Goal: Check status: Check status

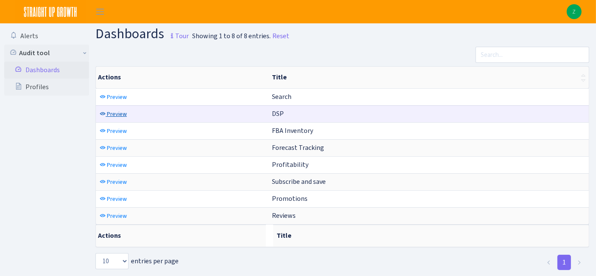
click at [119, 110] on span "Preview" at bounding box center [117, 114] width 20 height 8
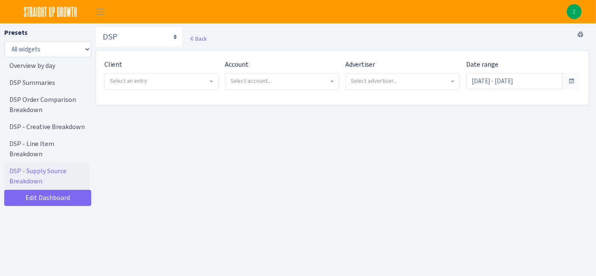
click at [174, 74] on span "Select an entry" at bounding box center [161, 81] width 113 height 16
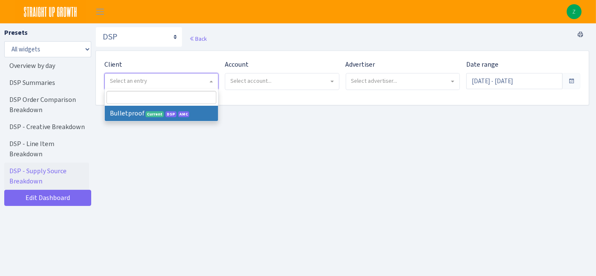
select select "409"
select select
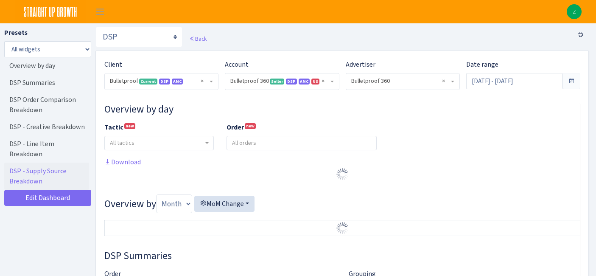
select select "3235730245795869"
select select "2888625790301"
select select
click at [510, 83] on input "Jul 27, 2025 - Aug 25, 2025" at bounding box center [514, 81] width 96 height 16
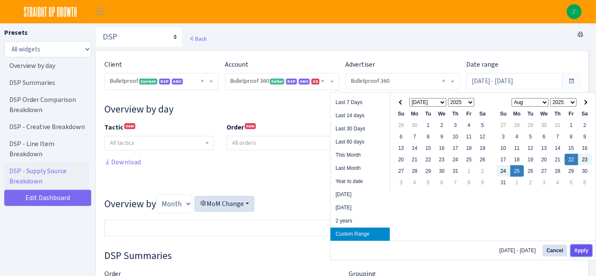
click at [578, 249] on button "Apply" at bounding box center [582, 250] width 22 height 12
type input "Aug 22, 2025 - Aug 25, 2025"
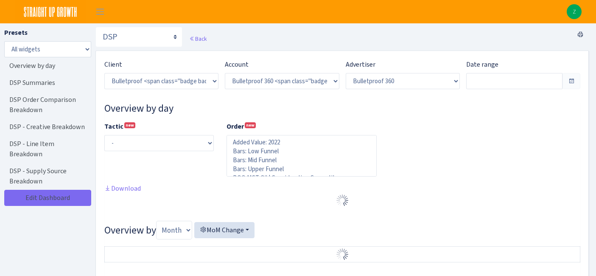
select select "3235730245795869"
select select "2888625790301"
select select
type input "Aug 22, 2025 - Aug 25, 2025"
type input "Aug 18, 2025 - Aug 21, 2025"
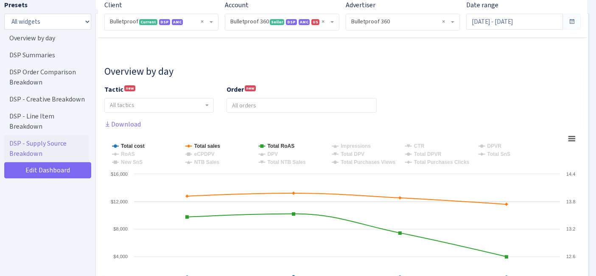
scroll to position [94, 0]
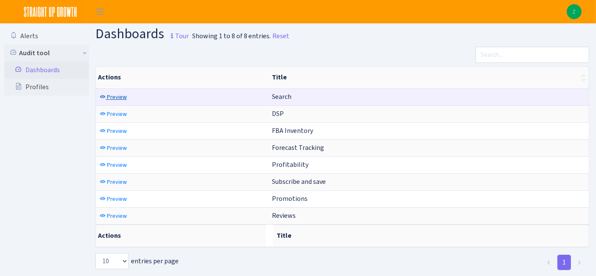
click at [109, 95] on span "Preview" at bounding box center [117, 97] width 20 height 8
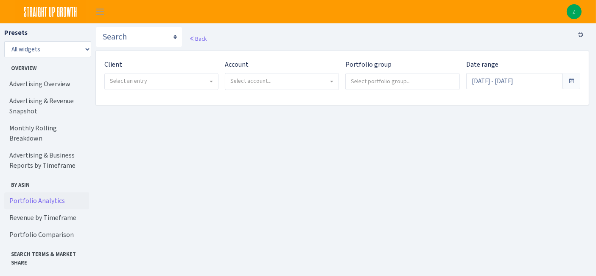
click at [47, 192] on link "Portfolio Analytics" at bounding box center [46, 200] width 85 height 17
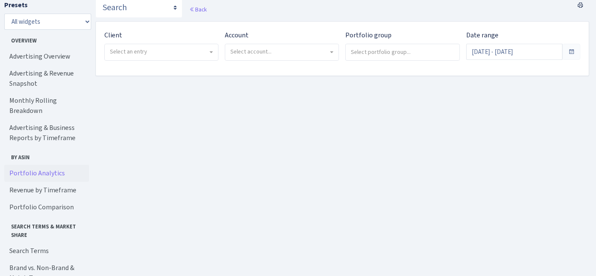
scroll to position [48, 0]
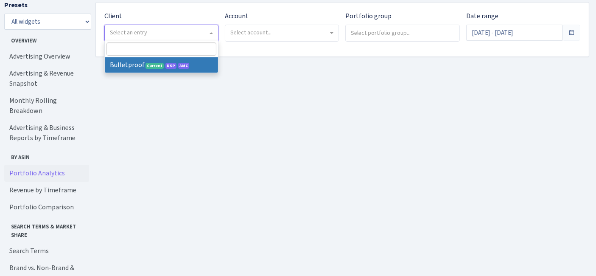
click at [164, 28] on span "Select an entry" at bounding box center [159, 32] width 98 height 8
select select "409"
select select
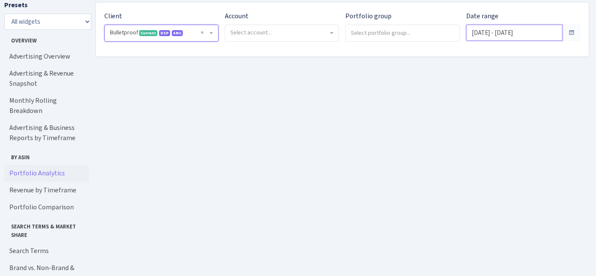
click at [509, 31] on input "[DATE] - [DATE]" at bounding box center [514, 33] width 96 height 16
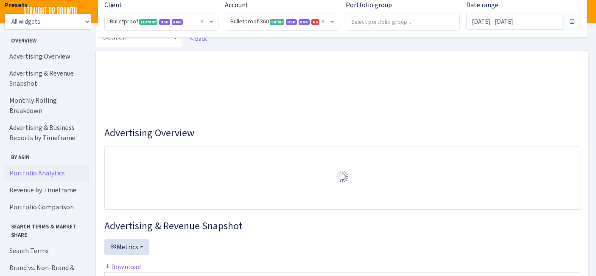
select select "3235730245795869"
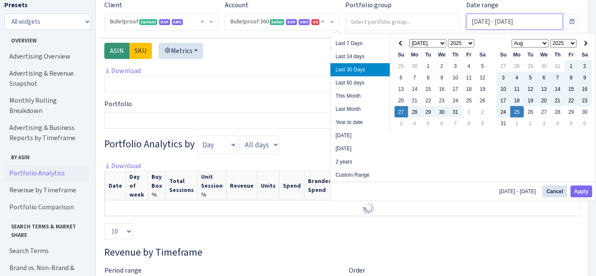
click at [504, 19] on input "[DATE] - [DATE]" at bounding box center [514, 22] width 96 height 16
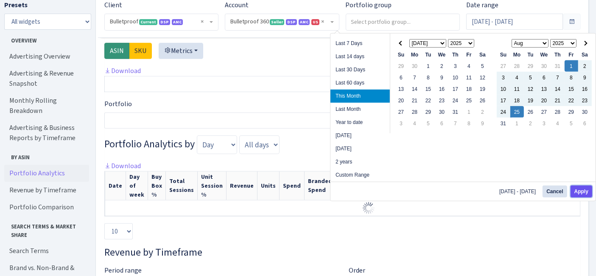
click at [583, 191] on button "Apply" at bounding box center [582, 191] width 22 height 12
type input "[DATE] - [DATE]"
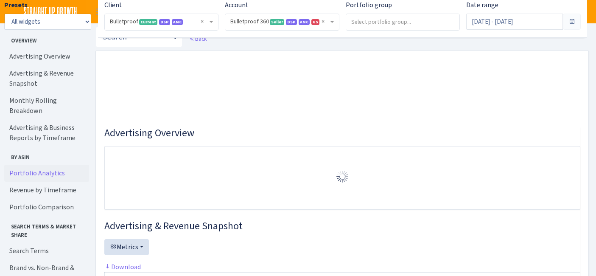
select select "3235730245795869"
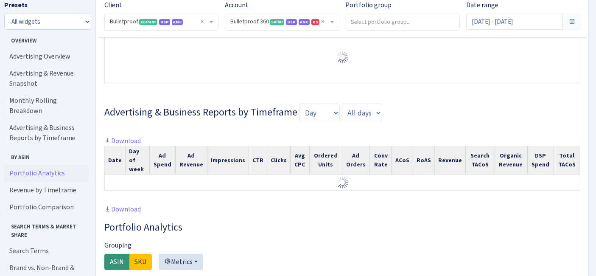
scroll to position [251, 0]
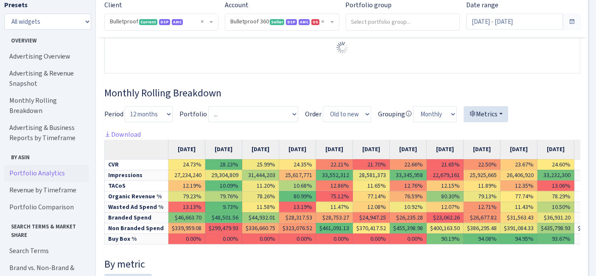
click at [42, 165] on link "Portfolio Analytics" at bounding box center [46, 173] width 85 height 17
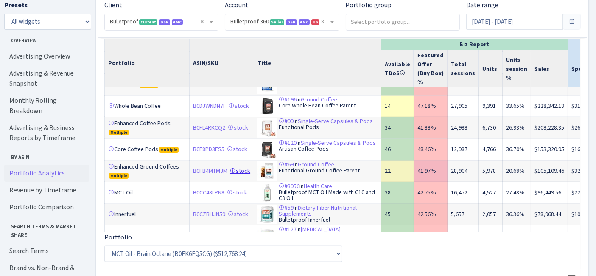
scroll to position [94, 0]
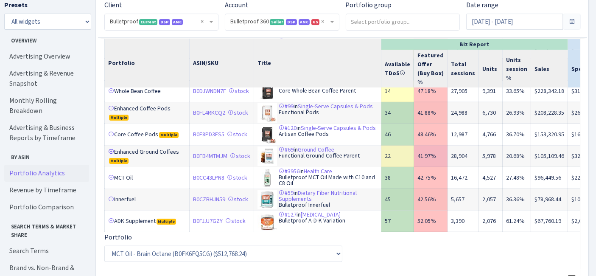
click at [111, 149] on link at bounding box center [111, 152] width 6 height 6
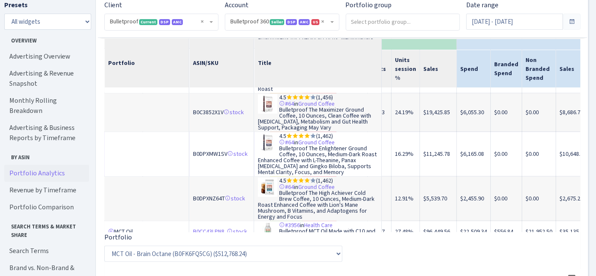
scroll to position [235, 111]
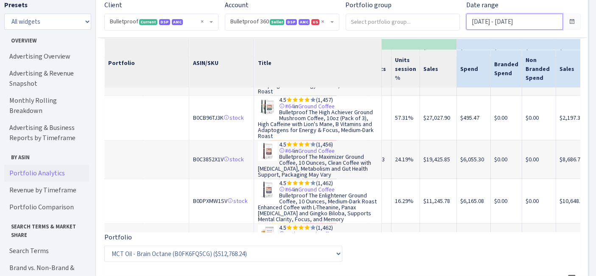
click at [541, 21] on input "[DATE] - [DATE]" at bounding box center [514, 22] width 96 height 16
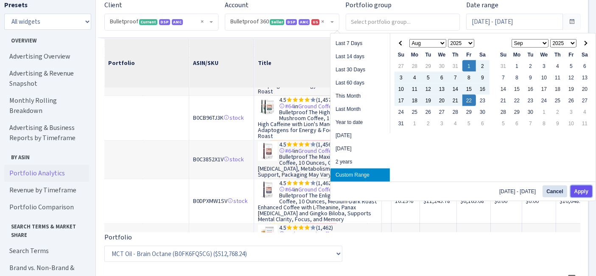
click at [584, 187] on button "Apply" at bounding box center [582, 191] width 22 height 12
type input "Aug 1, 2025 - Aug 22, 2025"
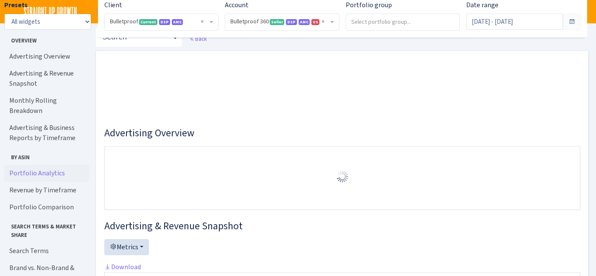
select select "3235730245795869"
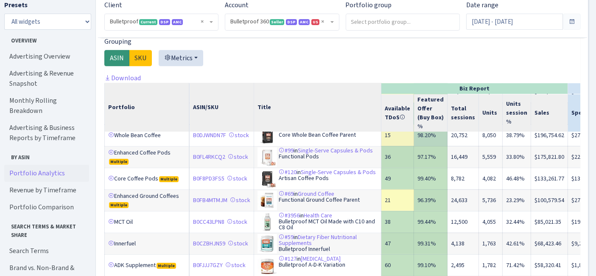
scroll to position [141, 0]
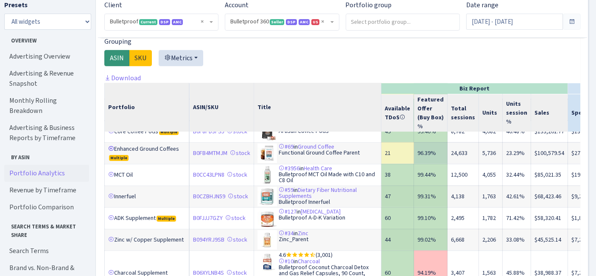
click at [109, 151] on link at bounding box center [111, 149] width 6 height 6
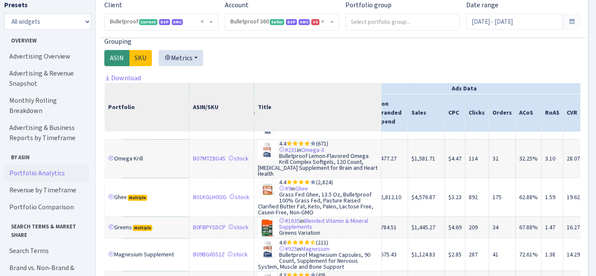
scroll to position [594, 260]
